Goal: Task Accomplishment & Management: Use online tool/utility

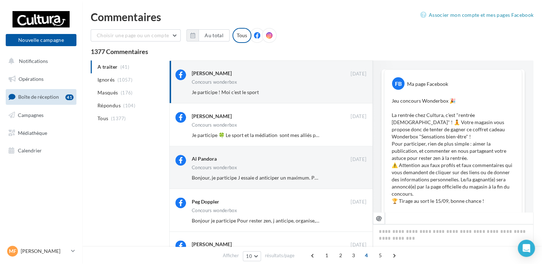
scroll to position [353, 0]
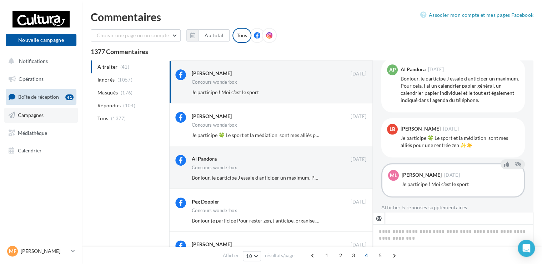
click at [31, 115] on span "Campagnes" at bounding box center [31, 115] width 26 height 6
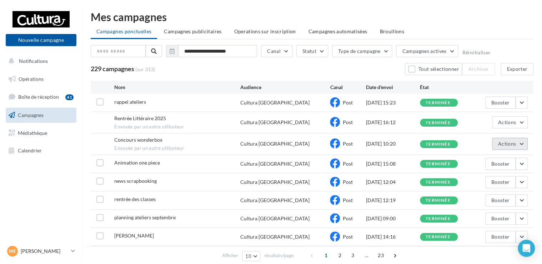
click at [511, 144] on span "Actions" at bounding box center [507, 143] width 18 height 6
click at [495, 156] on button "Voir les résultats" at bounding box center [491, 160] width 71 height 19
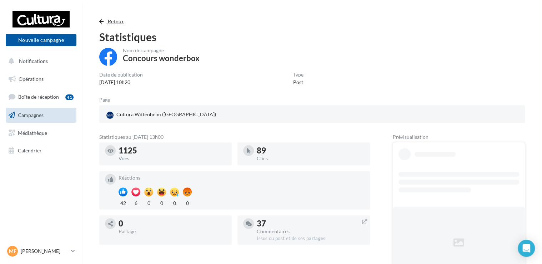
click at [110, 22] on span "Retour" at bounding box center [116, 21] width 16 height 6
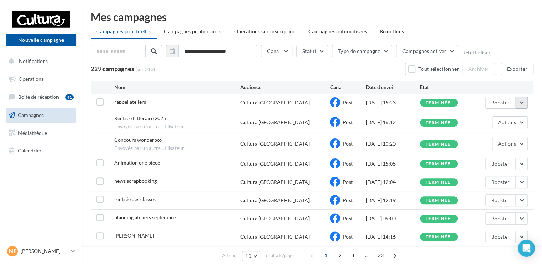
click at [521, 99] on button "button" at bounding box center [522, 102] width 12 height 12
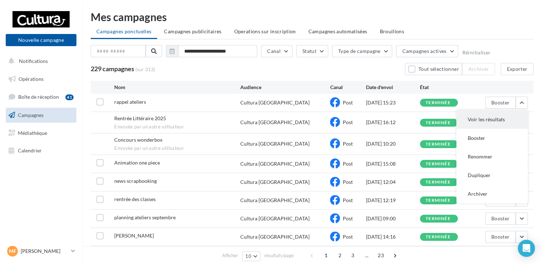
click at [501, 117] on button "Voir les résultats" at bounding box center [491, 119] width 71 height 19
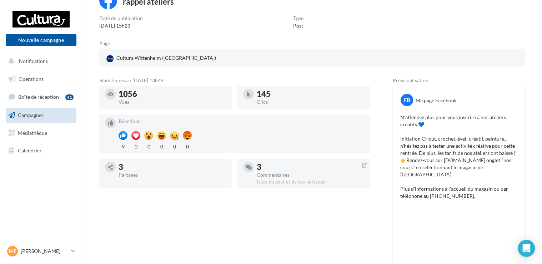
scroll to position [92, 0]
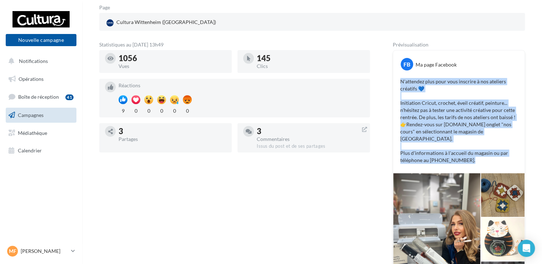
drag, startPoint x: 465, startPoint y: 155, endPoint x: 400, endPoint y: 82, distance: 97.6
click at [400, 82] on p "N'attendez plus pour vous inscrire à nos ateliers créatifs 💙 Initiation Cricut,…" at bounding box center [458, 121] width 117 height 86
copy p "N'attendez plus pour vous inscrire à nos ateliers créatifs 💙 Initiation Cricut,…"
click at [43, 38] on button "Nouvelle campagne" at bounding box center [41, 40] width 71 height 12
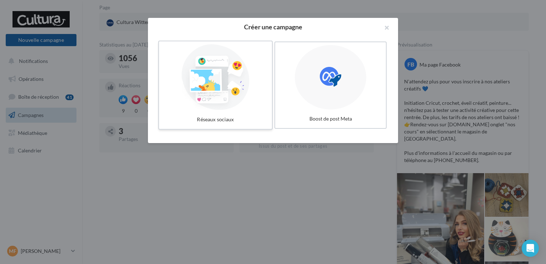
click at [241, 82] on div at bounding box center [215, 77] width 107 height 66
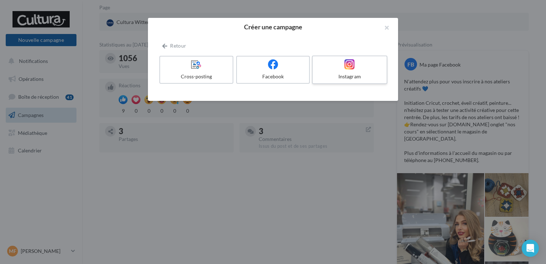
click at [360, 68] on div at bounding box center [349, 64] width 68 height 11
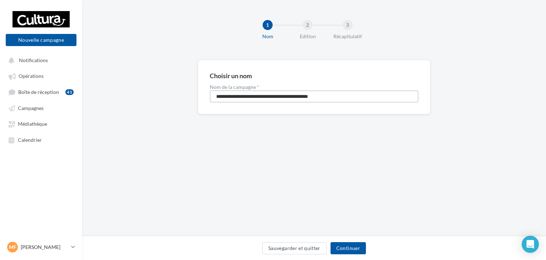
click at [236, 93] on input "**********" at bounding box center [314, 96] width 209 height 12
type input "**********"
click at [340, 244] on button "Continuer" at bounding box center [347, 248] width 35 height 12
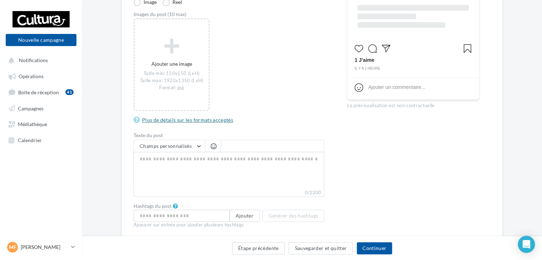
scroll to position [107, 0]
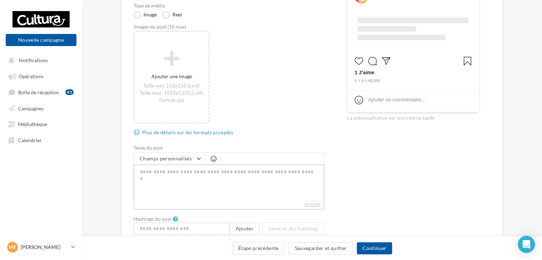
click at [190, 171] on textarea "0/2200" at bounding box center [229, 182] width 191 height 37
paste textarea "**********"
type textarea "**********"
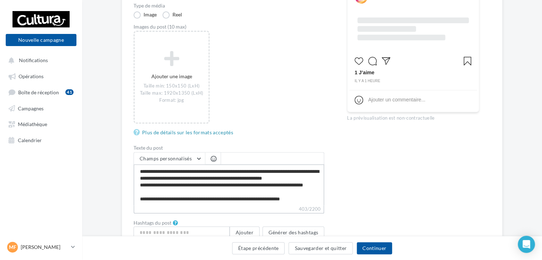
scroll to position [143, 0]
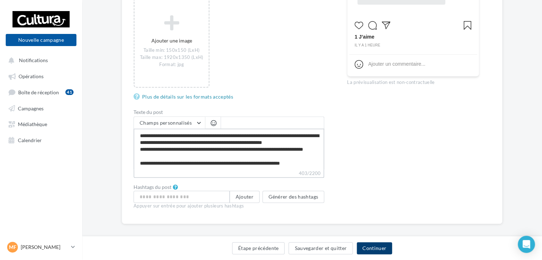
type textarea "**********"
click at [365, 249] on button "Continuer" at bounding box center [374, 248] width 35 height 12
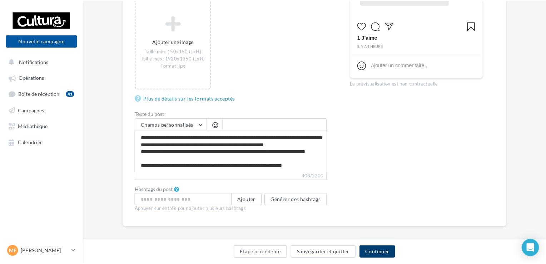
scroll to position [16, 0]
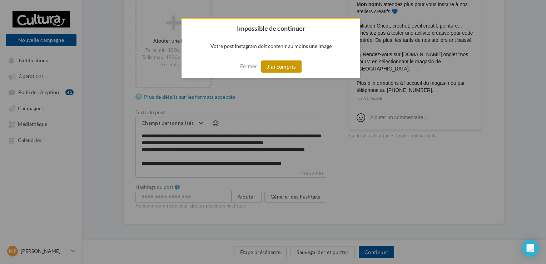
click at [283, 65] on button "J'ai compris" at bounding box center [281, 66] width 41 height 12
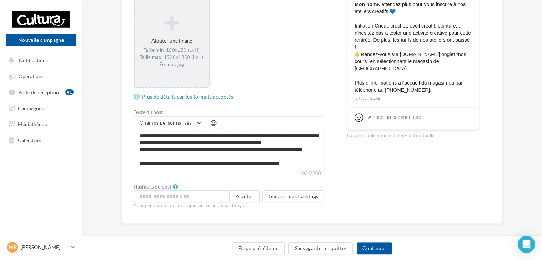
click at [187, 33] on div "Ajouter une image Taille min: 150x150 (LxH) Taille max: 1920x1350 (LxH) Format:…" at bounding box center [172, 41] width 74 height 60
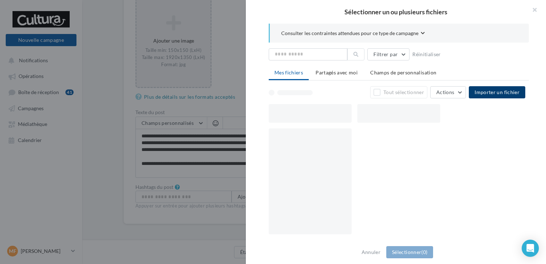
click at [486, 92] on span "Importer un fichier" at bounding box center [496, 92] width 45 height 6
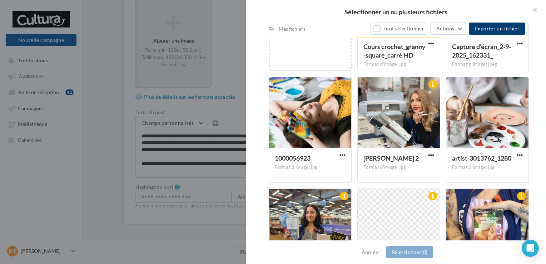
scroll to position [179, 0]
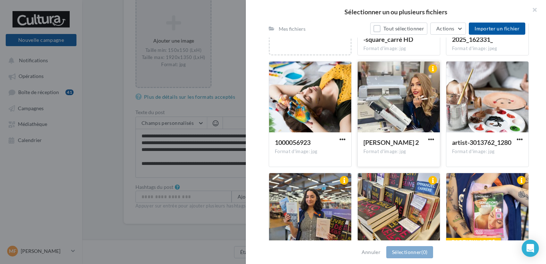
click at [402, 114] on div at bounding box center [398, 96] width 82 height 71
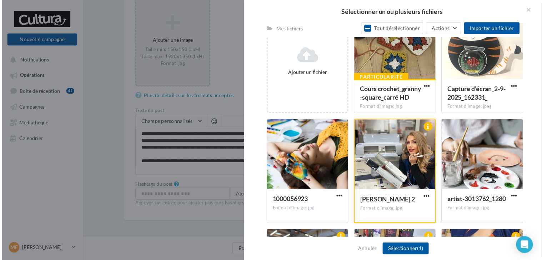
scroll to position [107, 0]
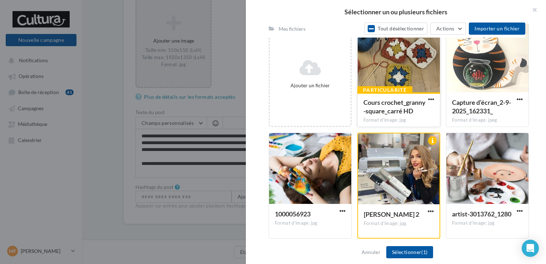
click at [390, 71] on div at bounding box center [398, 56] width 82 height 71
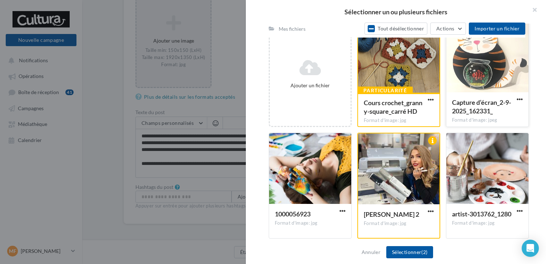
click at [466, 70] on div at bounding box center [487, 56] width 82 height 71
click at [462, 171] on div at bounding box center [487, 168] width 82 height 71
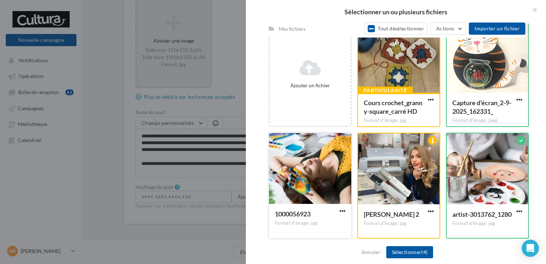
click at [324, 171] on div at bounding box center [310, 168] width 82 height 71
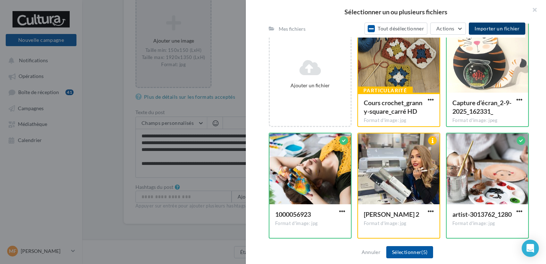
click at [486, 29] on span "Importer un fichier" at bounding box center [496, 28] width 45 height 6
click at [411, 249] on button "Sélectionner (5)" at bounding box center [409, 252] width 47 height 12
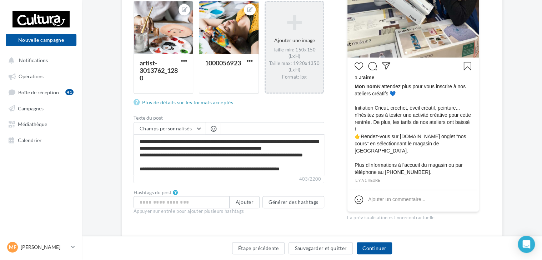
scroll to position [247, 0]
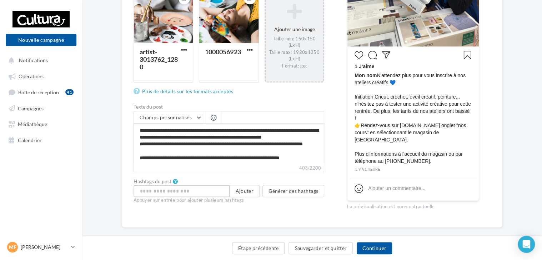
click at [180, 189] on input "text" at bounding box center [182, 191] width 96 height 12
click at [316, 192] on button "Générer des hashtags" at bounding box center [293, 191] width 62 height 12
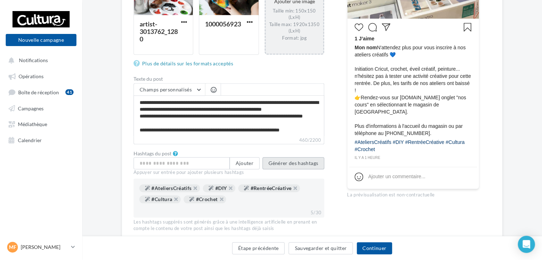
scroll to position [282, 0]
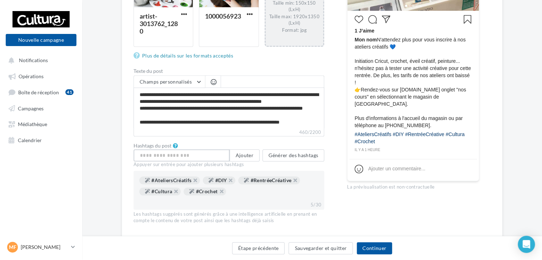
click at [205, 157] on input "text" at bounding box center [182, 155] width 96 height 12
type input "*"
type input "**********"
click at [241, 155] on button "Ajouter" at bounding box center [245, 155] width 30 height 12
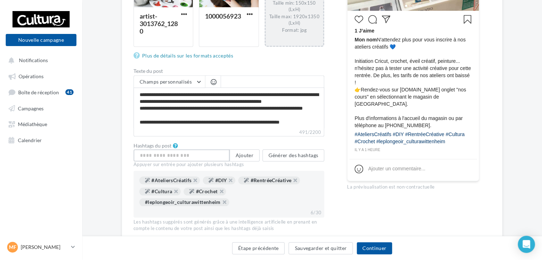
click at [170, 158] on input "text" at bounding box center [182, 155] width 96 height 12
click at [383, 252] on button "Continuer" at bounding box center [374, 248] width 35 height 12
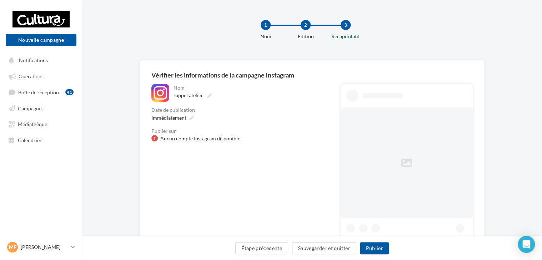
click at [210, 137] on div "Aucun compte Instagram disponible" at bounding box center [200, 138] width 80 height 7
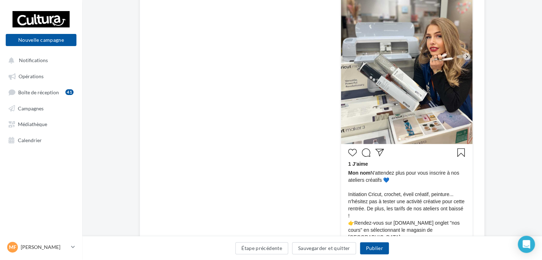
scroll to position [250, 0]
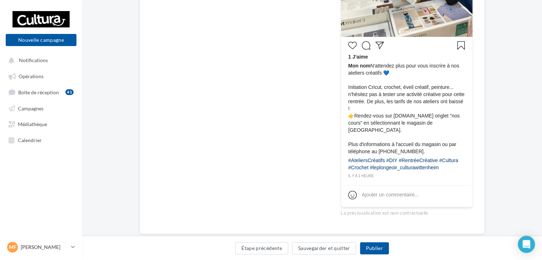
drag, startPoint x: 444, startPoint y: 154, endPoint x: 373, endPoint y: 68, distance: 112.1
click at [373, 68] on div "1 J’aime Mon nom N'attendez plus pour vous inscrire à nos ateliers créatifs 💙 I…" at bounding box center [407, 109] width 128 height 141
drag, startPoint x: 373, startPoint y: 68, endPoint x: 382, endPoint y: 67, distance: 9.6
copy div "N'attendez plus pour vous inscrire à nos ateliers créatifs 💙 Initiation Cricut,…"
